Goal: Task Accomplishment & Management: Complete application form

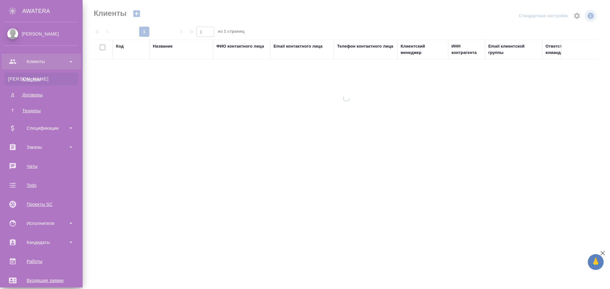
select select "RU"
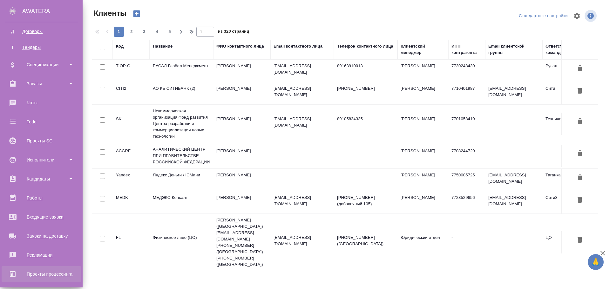
scroll to position [125, 0]
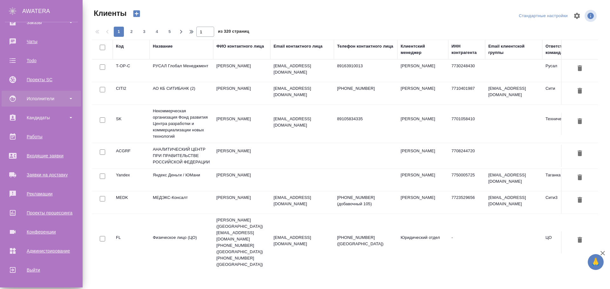
click at [45, 95] on div "Исполнители" at bounding box center [41, 99] width 73 height 10
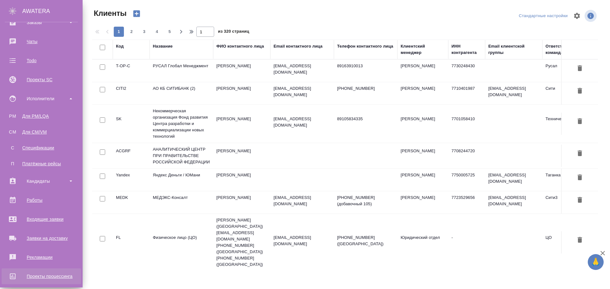
scroll to position [188, 0]
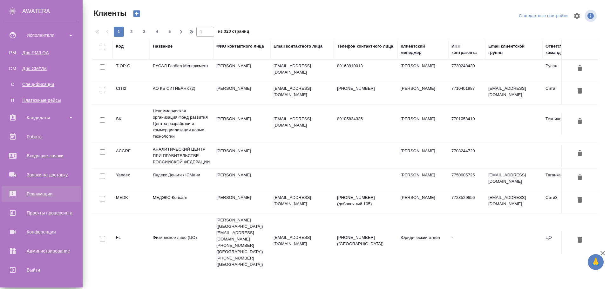
click at [39, 195] on div "Рекламации" at bounding box center [41, 194] width 73 height 10
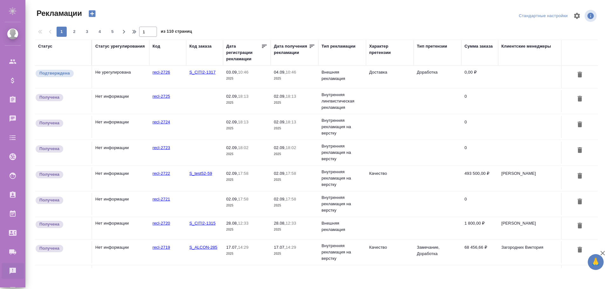
click at [176, 80] on td "recl-2726" at bounding box center [167, 77] width 37 height 22
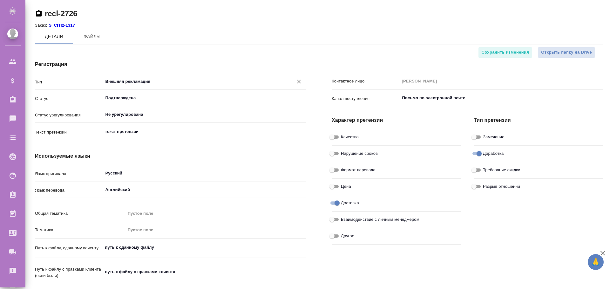
type textarea "x"
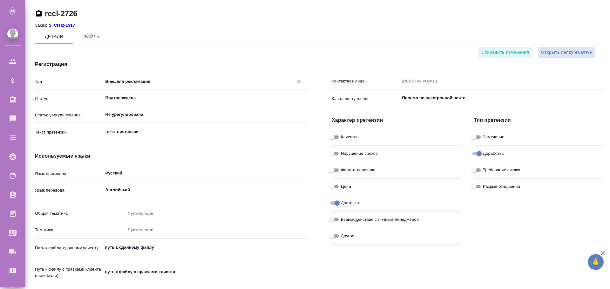
type textarea "x"
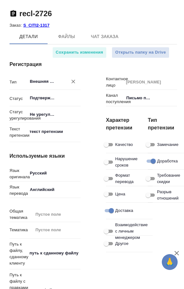
type textarea "x"
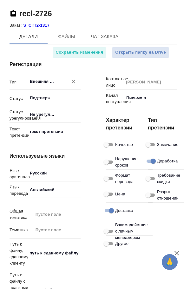
type textarea "x"
click at [150, 144] on input "Замечание" at bounding box center [148, 145] width 23 height 8
checkbox input "true"
type textarea "x"
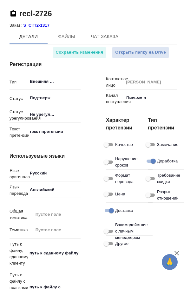
type textarea "x"
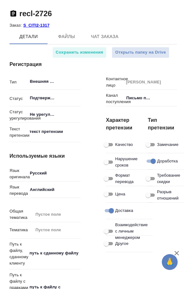
type textarea "x"
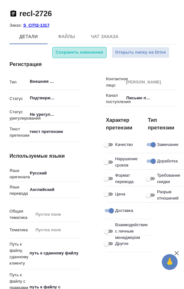
click at [91, 54] on span "Сохранить изменения" at bounding box center [80, 52] width 48 height 7
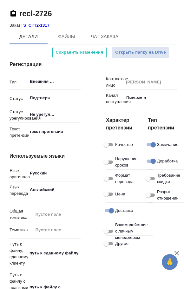
type textarea "x"
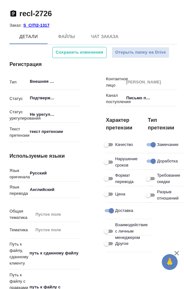
type textarea "x"
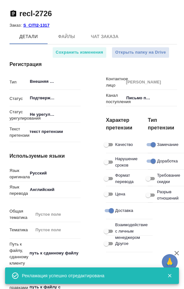
type textarea "x"
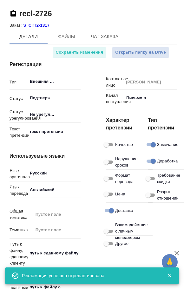
type textarea "x"
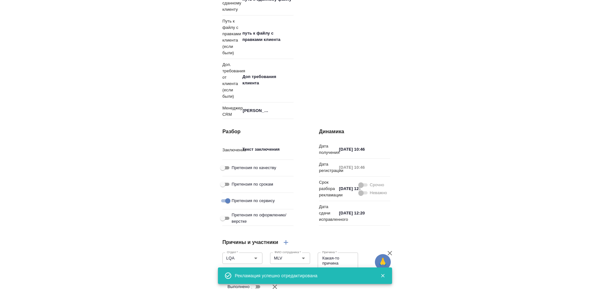
scroll to position [413, 0]
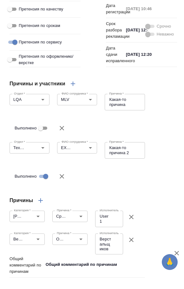
type textarea "x"
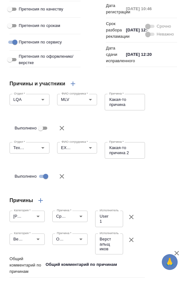
type textarea "x"
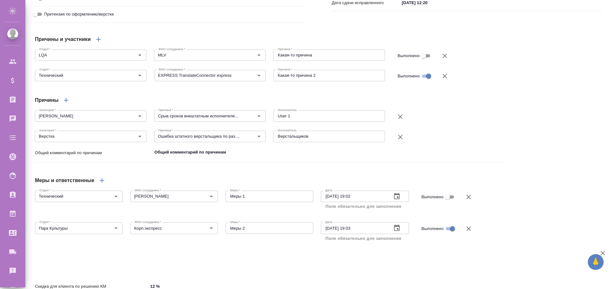
type textarea "x"
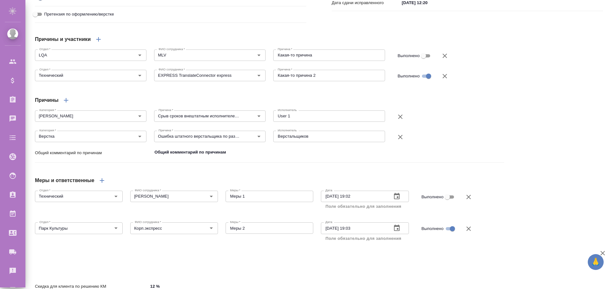
type textarea "x"
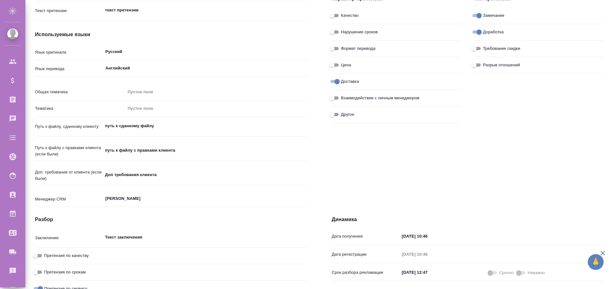
scroll to position [0, 0]
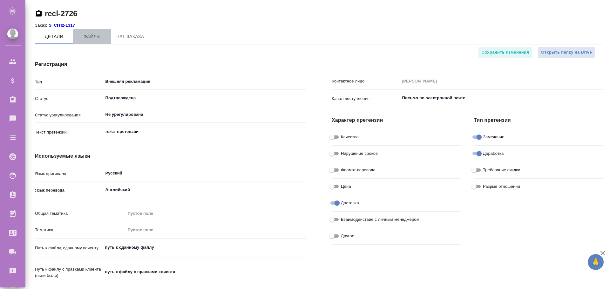
click at [96, 34] on span "Файлы" at bounding box center [92, 37] width 30 height 8
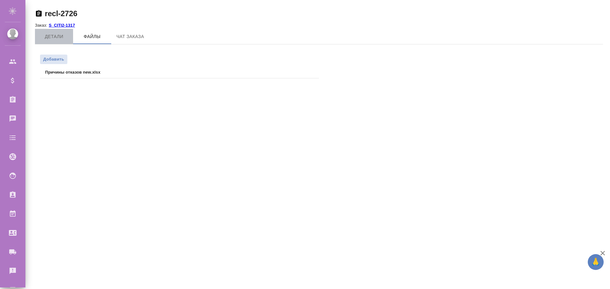
click at [56, 37] on span "Детали" at bounding box center [54, 37] width 30 height 8
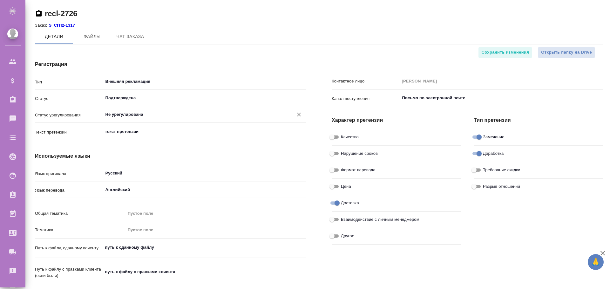
click at [125, 113] on input "Не урегулирована" at bounding box center [194, 115] width 179 height 8
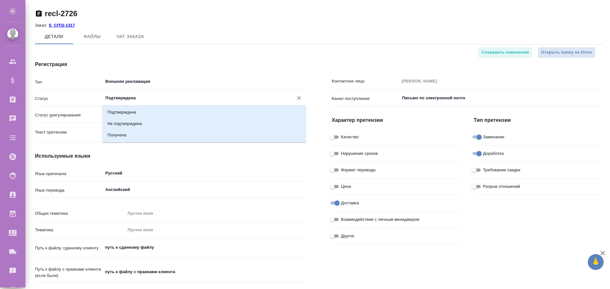
click at [123, 97] on input "Подтверждена" at bounding box center [194, 98] width 179 height 8
click at [180, 56] on div "Регистрация Тип Внешняя рекламация ​ Статус Подтверждена ​ Статус урегулировани…" at bounding box center [170, 196] width 297 height 296
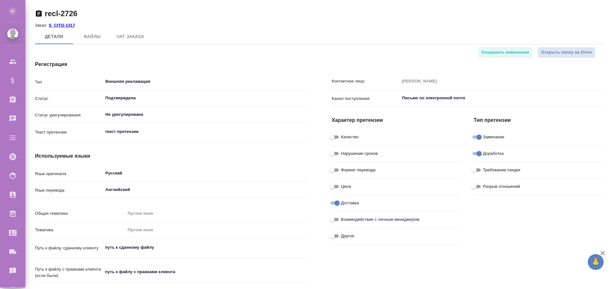
type textarea "x"
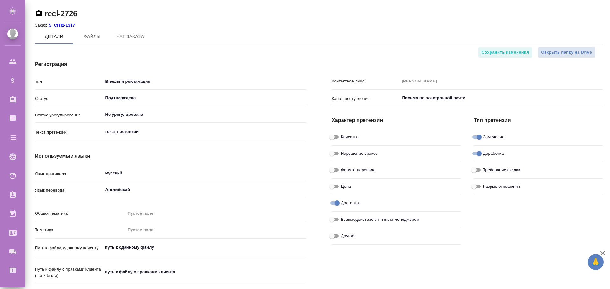
type textarea "x"
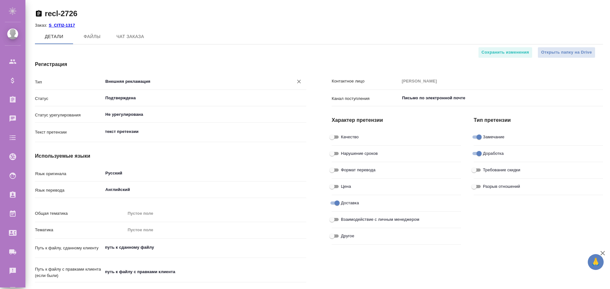
type textarea "x"
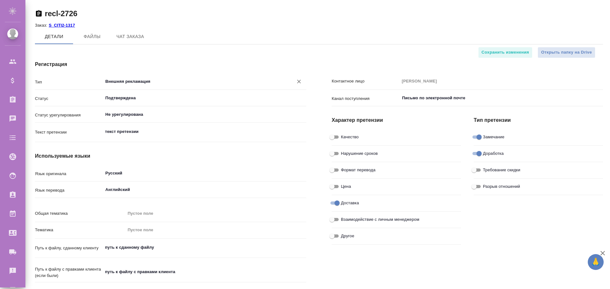
type textarea "x"
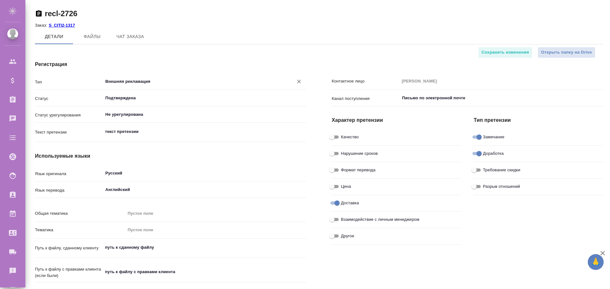
type textarea "x"
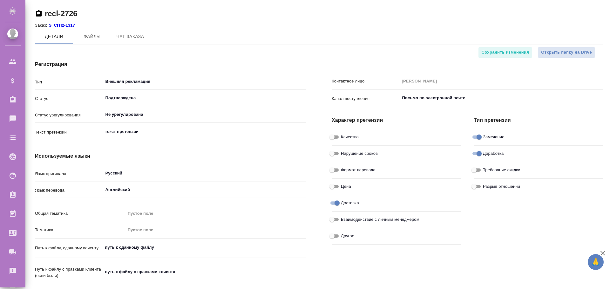
type textarea "x"
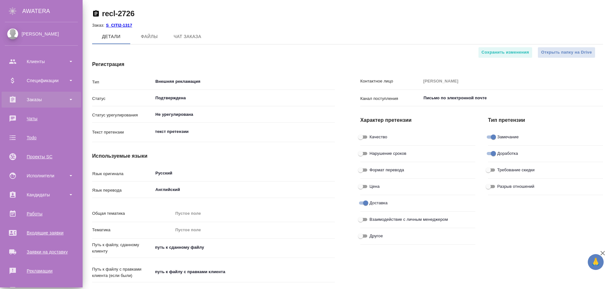
type textarea "x"
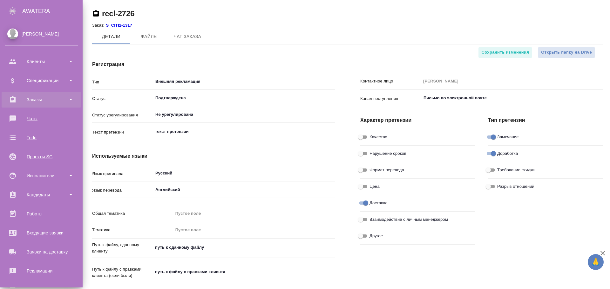
type textarea "x"
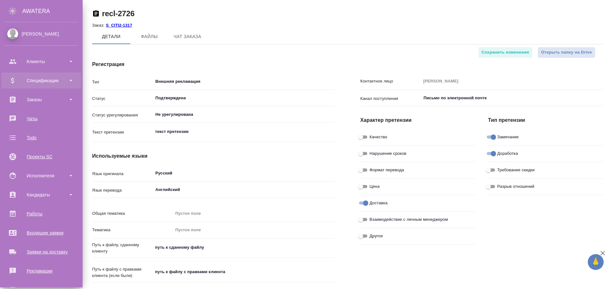
type textarea "x"
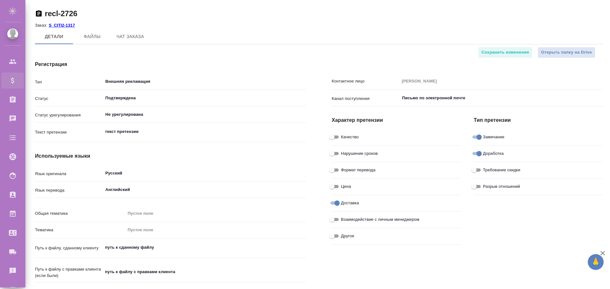
type textarea "x"
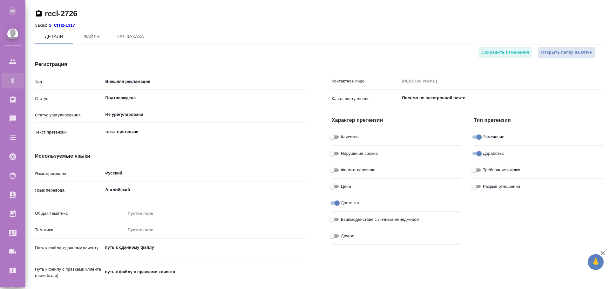
type textarea "x"
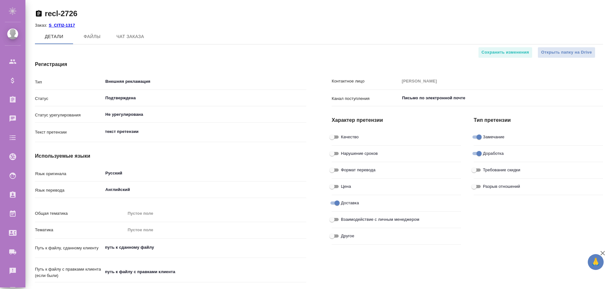
type textarea "x"
